Goal: Transaction & Acquisition: Purchase product/service

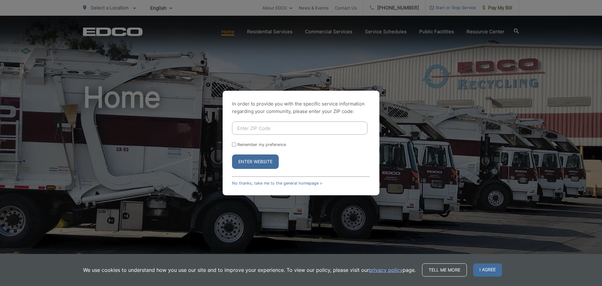
click at [254, 127] on input "Enter ZIP Code" at bounding box center [299, 127] width 135 height 13
type input "92040"
click at [232, 154] on button "Enter Website" at bounding box center [255, 161] width 47 height 14
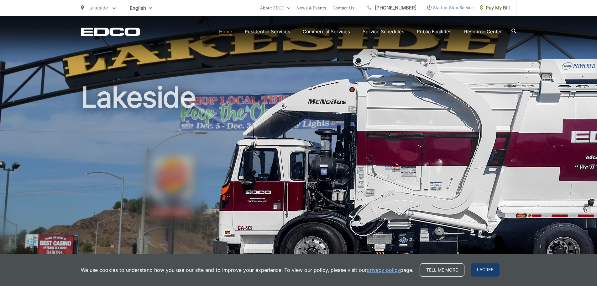
click at [494, 271] on span "I agree" at bounding box center [485, 269] width 29 height 13
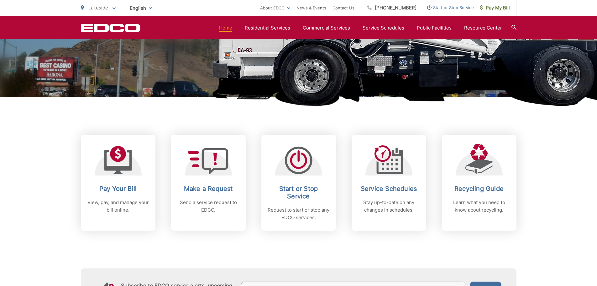
scroll to position [219, 0]
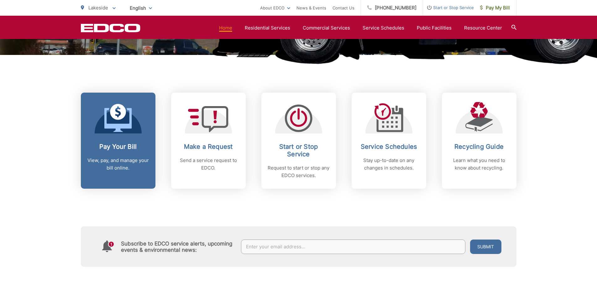
click at [118, 147] on h2 "Pay Your Bill" at bounding box center [118, 147] width 62 height 8
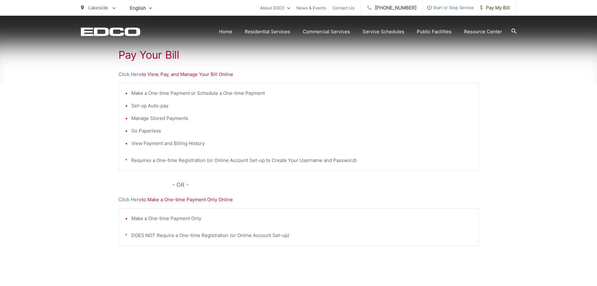
scroll to position [125, 0]
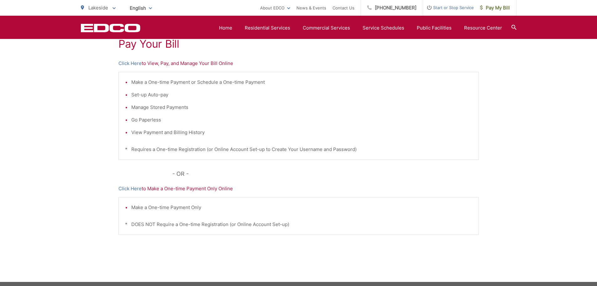
click at [203, 189] on p "Click Here to Make a One-time Payment Only Online" at bounding box center [298, 189] width 360 height 8
click at [124, 189] on link "Click Here" at bounding box center [129, 189] width 23 height 8
